Goal: Information Seeking & Learning: Learn about a topic

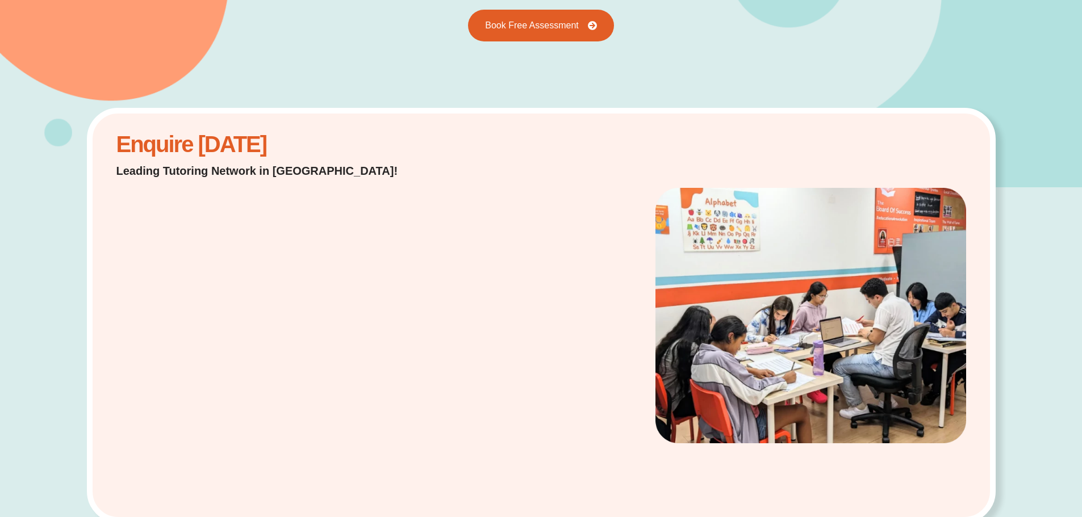
scroll to position [227, 0]
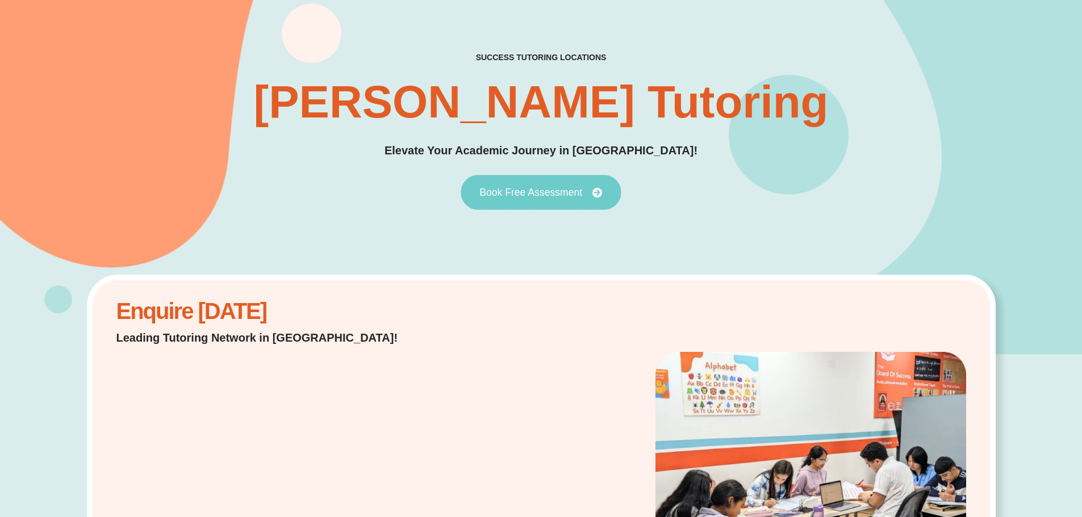
click at [547, 197] on span "Book Free Assessment" at bounding box center [530, 192] width 103 height 10
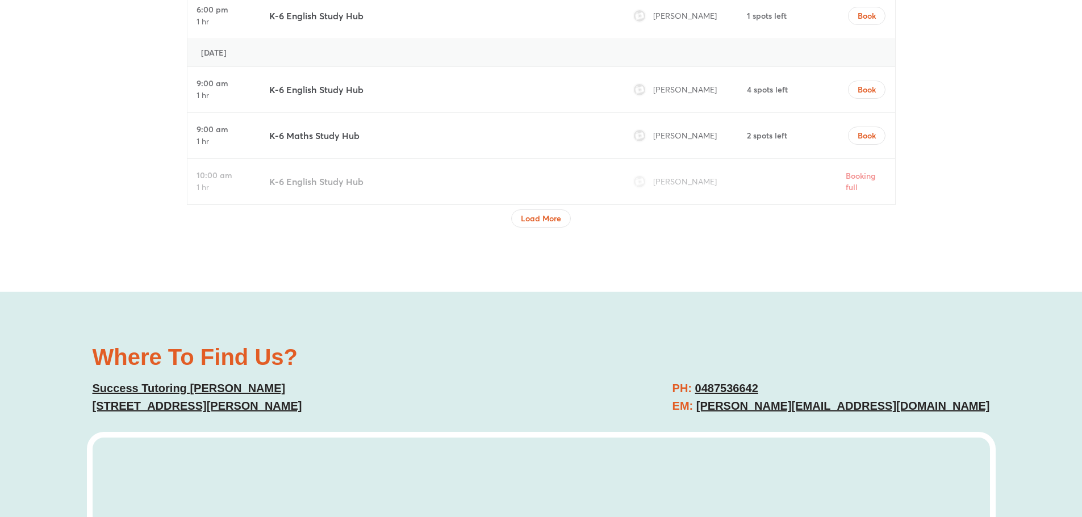
scroll to position [4008, 0]
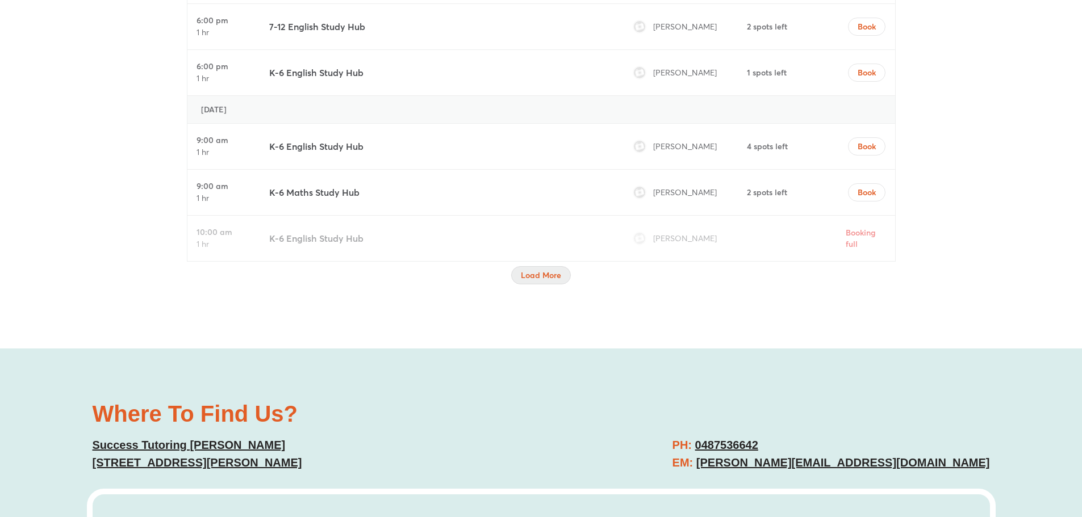
click at [541, 273] on span "Load More" at bounding box center [541, 275] width 40 height 11
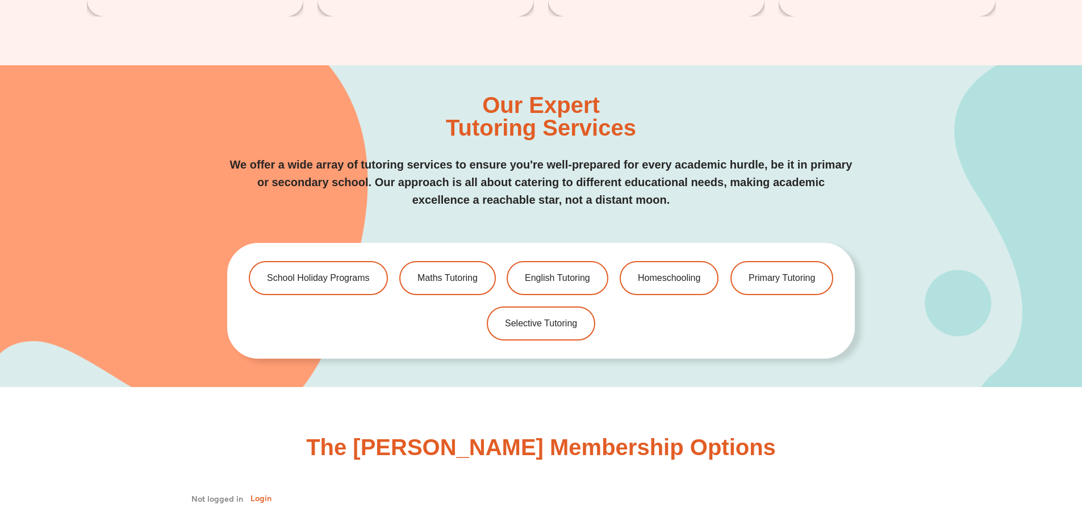
scroll to position [2418, 0]
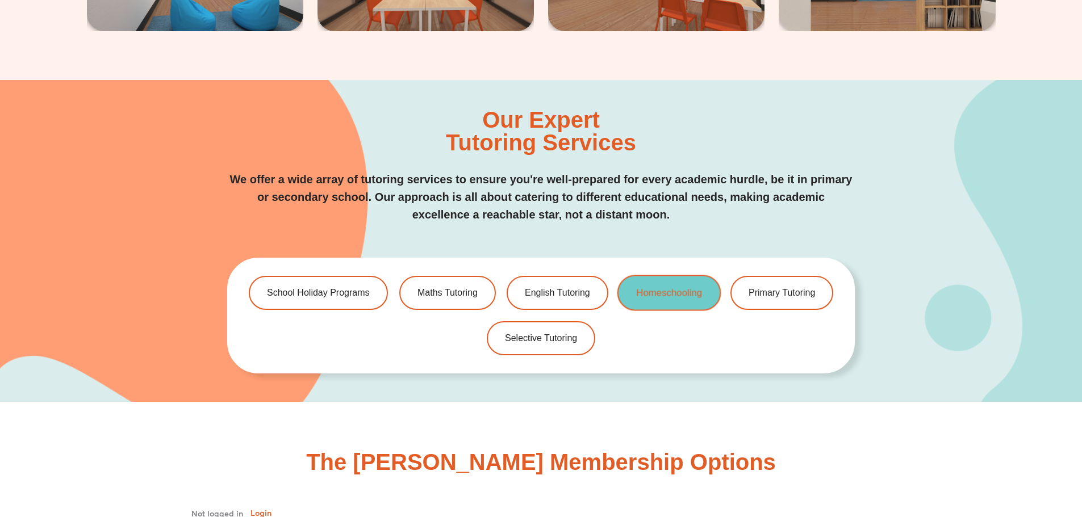
click at [647, 281] on link "Homeschooling" at bounding box center [669, 293] width 104 height 36
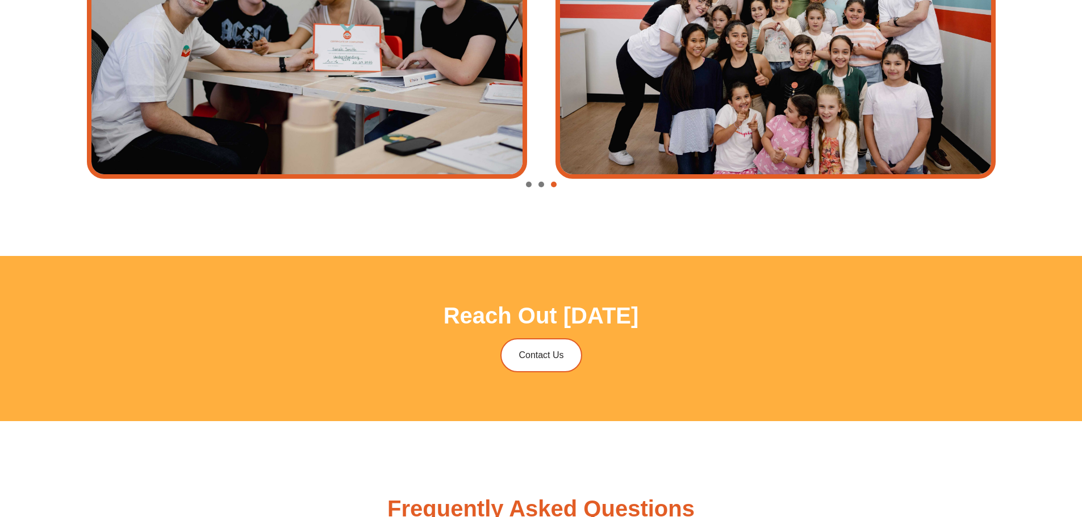
scroll to position [4596, 0]
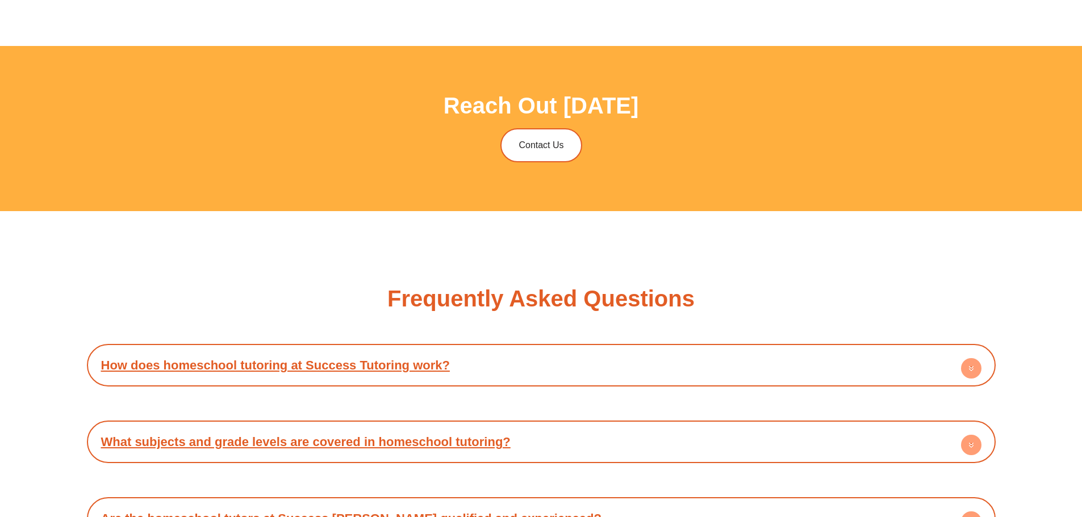
click at [446, 358] on link "How does homeschool tutoring at Success Tutoring work?" at bounding box center [275, 365] width 349 height 14
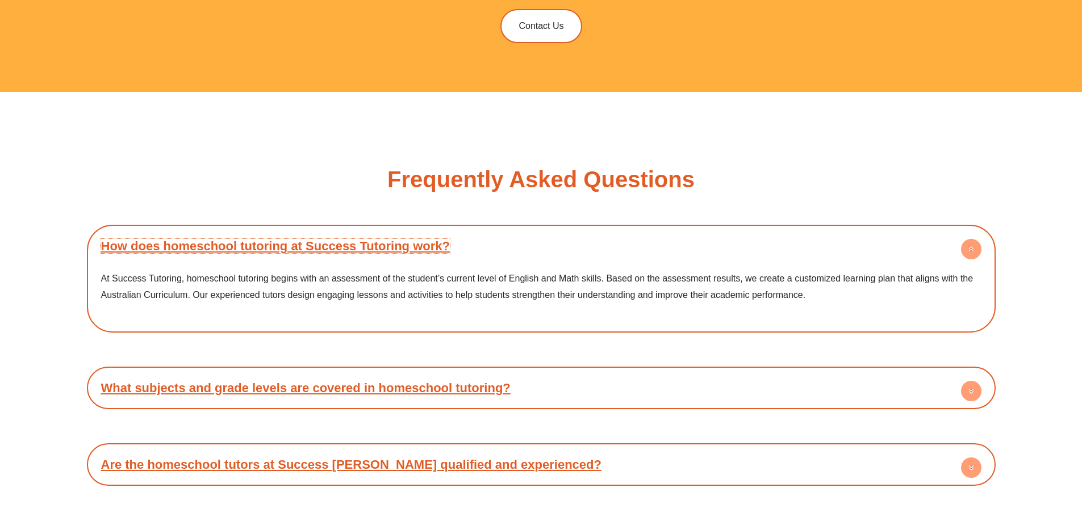
scroll to position [4766, 0]
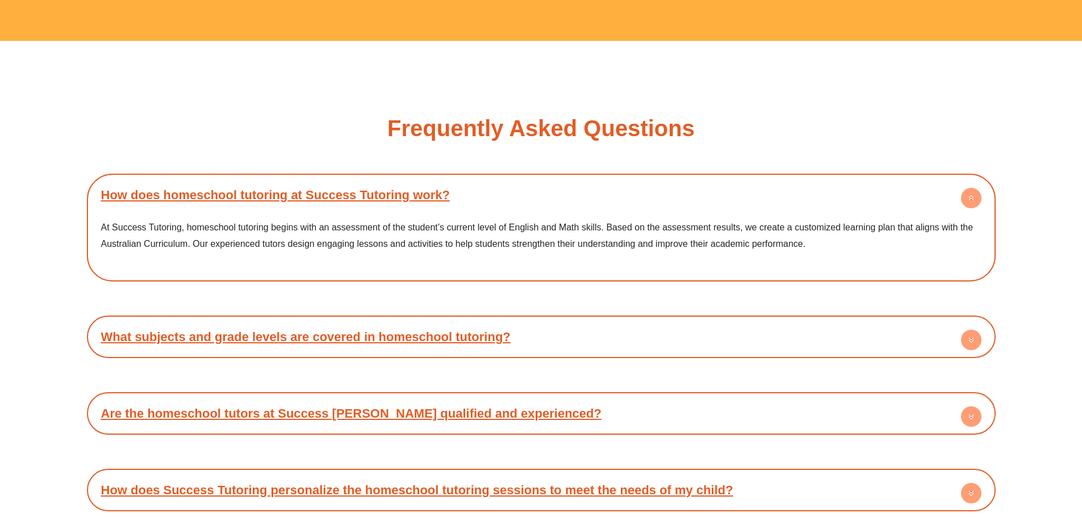
click at [489, 321] on h4 "What subjects and grade levels are covered in homeschool tutoring?" at bounding box center [541, 336] width 897 height 31
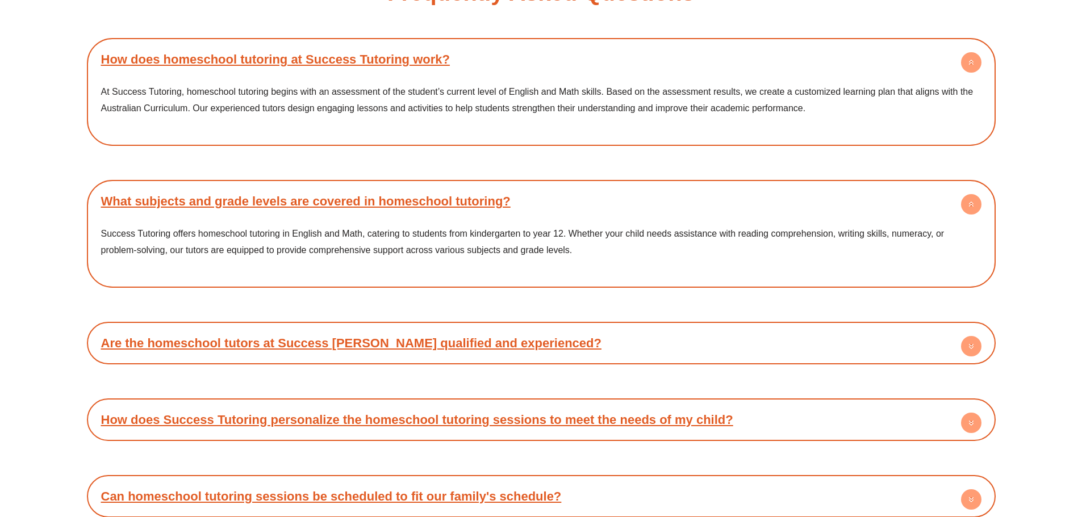
scroll to position [4994, 0]
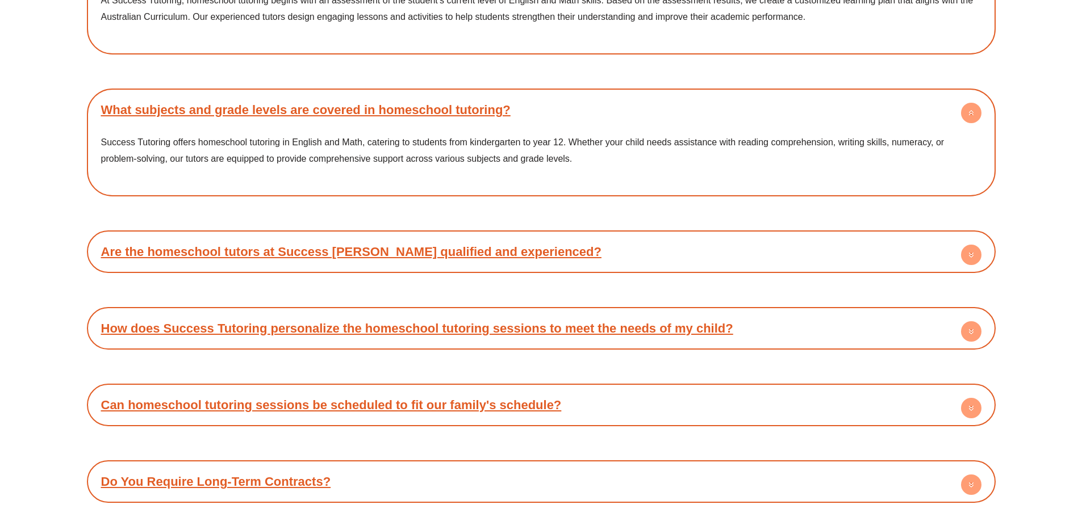
click at [499, 236] on h4 "Are the homeschool tutors at Success [PERSON_NAME] qualified and experienced?" at bounding box center [541, 251] width 897 height 31
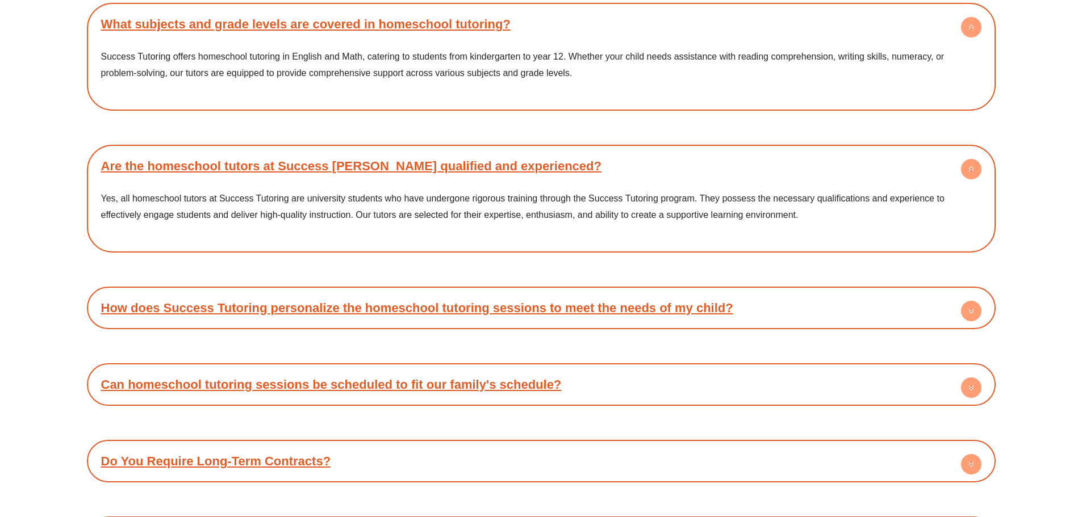
scroll to position [5107, 0]
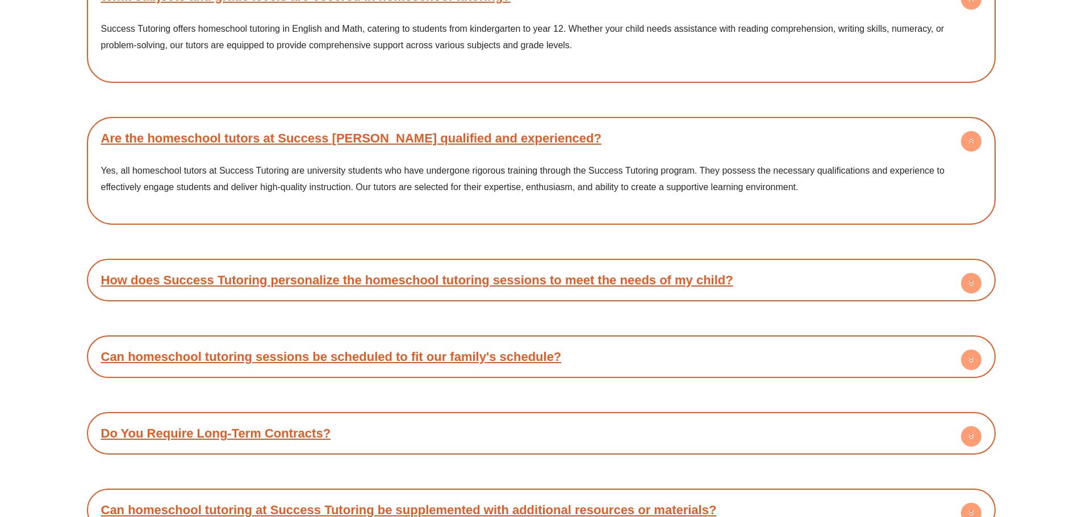
click at [522, 273] on link "How does Success Tutoring personalize the homeschool tutoring sessions to meet …" at bounding box center [417, 280] width 632 height 14
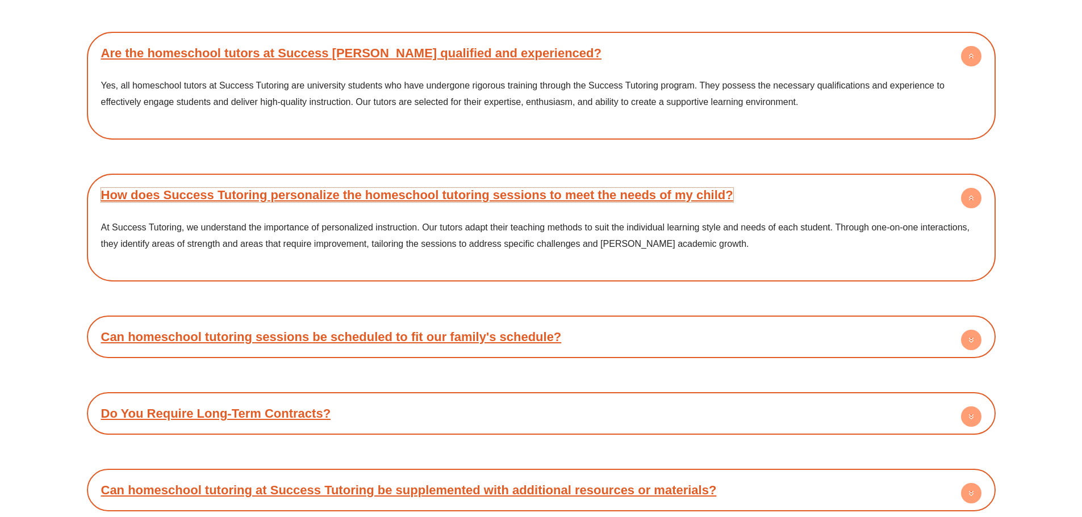
scroll to position [5277, 0]
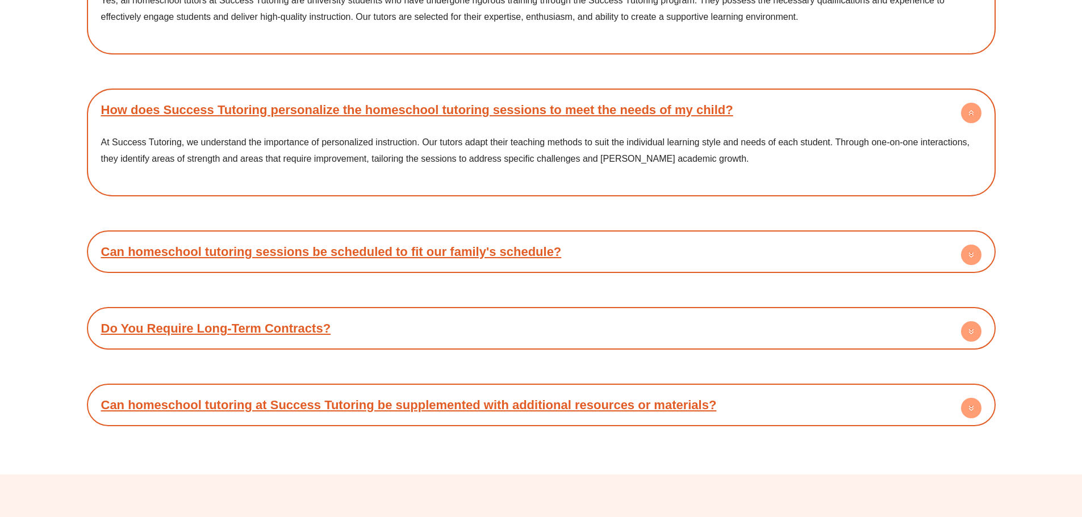
click at [489, 236] on h4 "Can homeschool tutoring sessions be scheduled to fit our family's schedule?" at bounding box center [541, 251] width 897 height 31
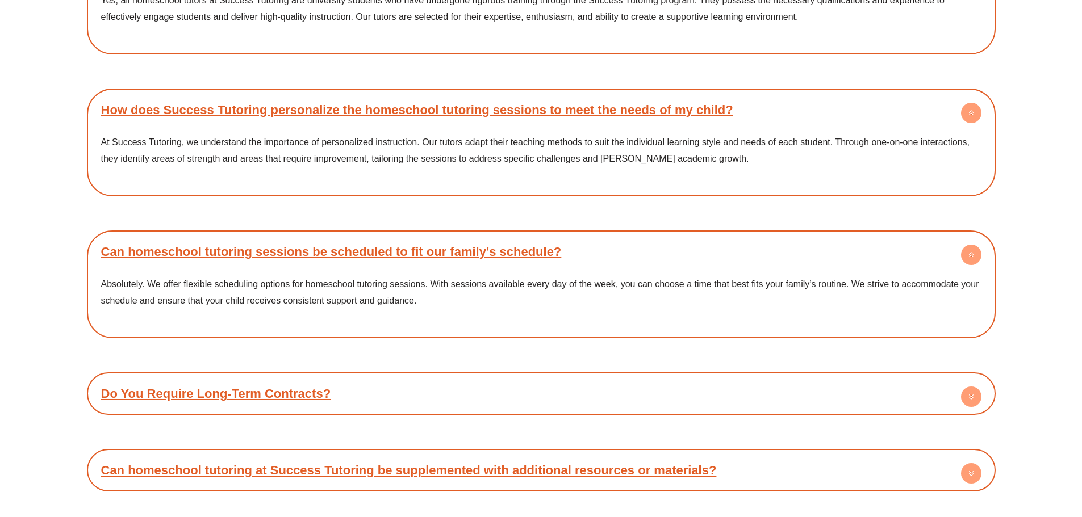
click at [518, 378] on h4 "Do You Require Long-Term Contracts?" at bounding box center [541, 393] width 897 height 31
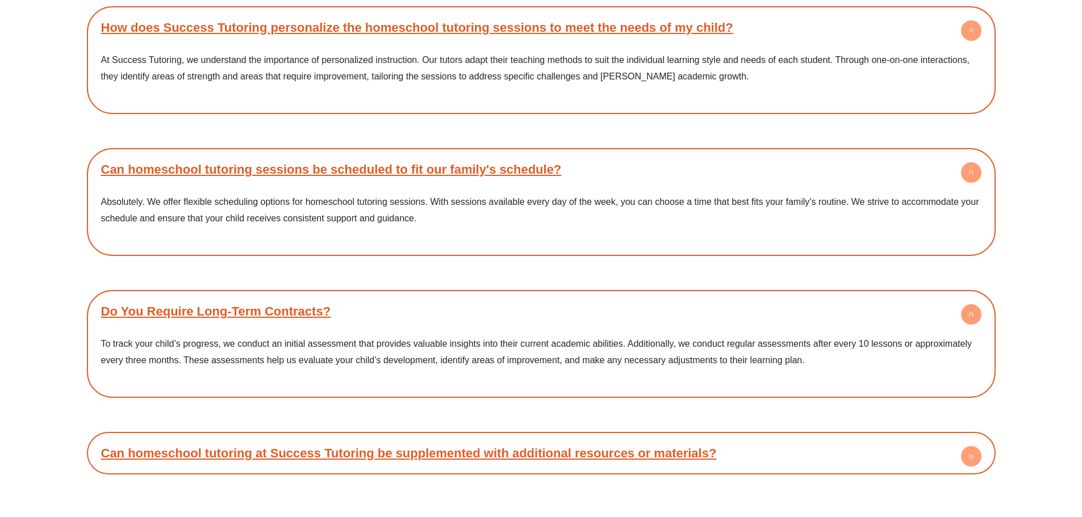
scroll to position [5391, 0]
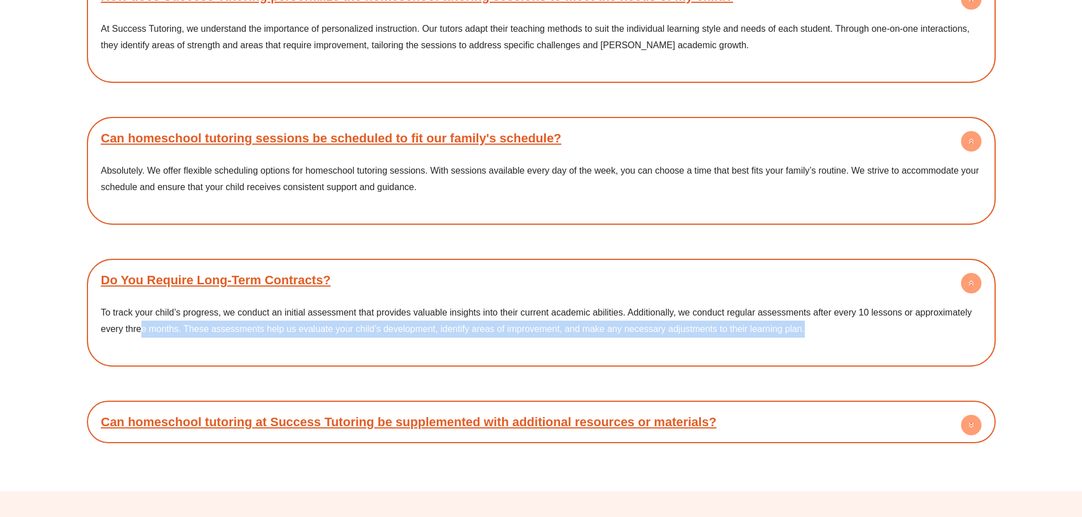
drag, startPoint x: 140, startPoint y: 275, endPoint x: 810, endPoint y: 283, distance: 669.5
click at [810, 296] on div "To track your child’s progress, we conduct an initial assessment that provides …" at bounding box center [541, 328] width 897 height 65
